Goal: Task Accomplishment & Management: Manage account settings

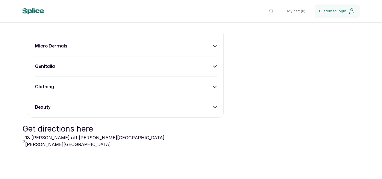
scroll to position [447, 0]
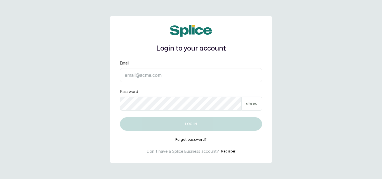
type input "durodolajames@gmail.com"
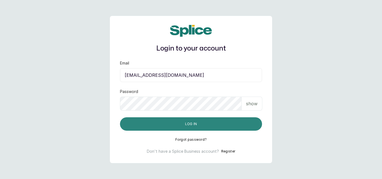
click at [237, 127] on button "Log in" at bounding box center [191, 123] width 142 height 13
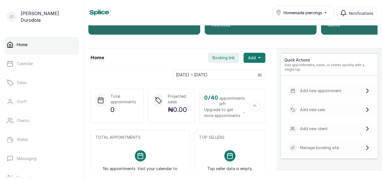
scroll to position [112, 0]
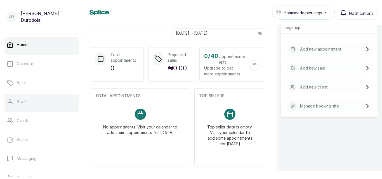
click at [17, 99] on p "Staff" at bounding box center [22, 102] width 10 height 6
